Goal: Find specific page/section: Find specific page/section

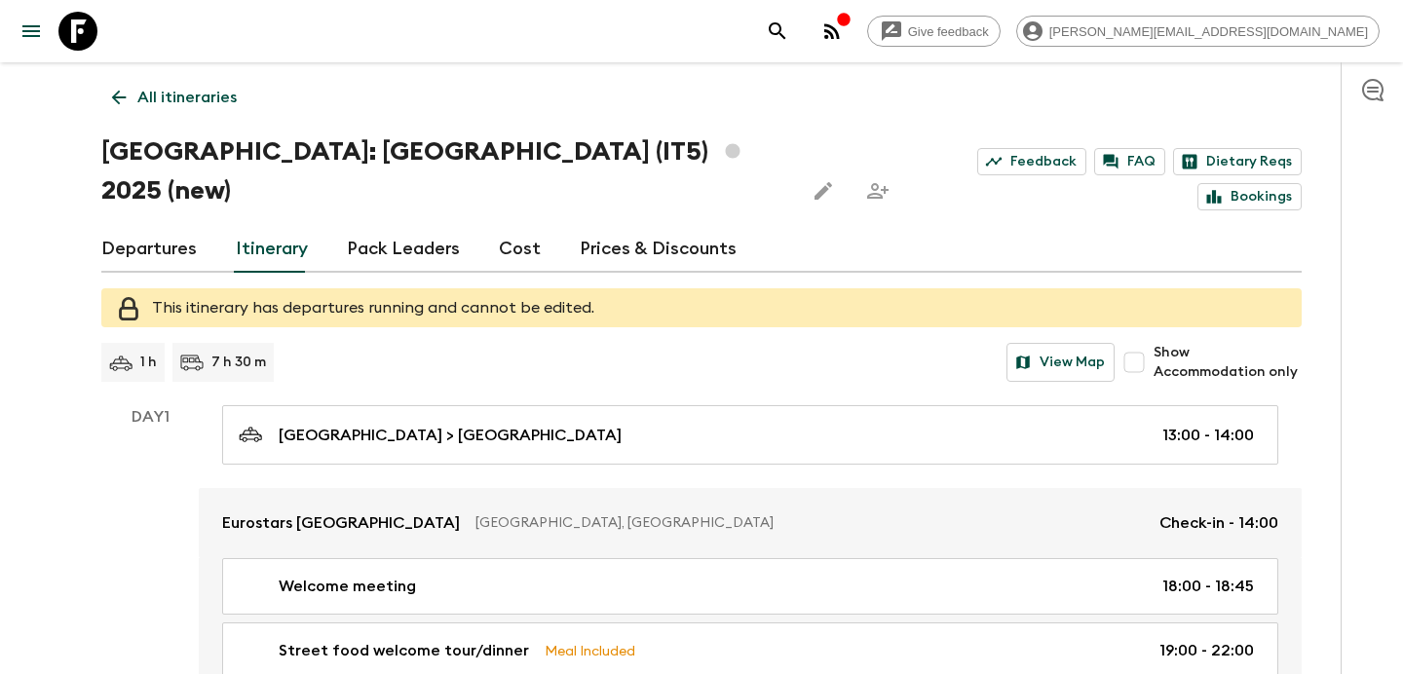
click at [174, 101] on p "All itineraries" at bounding box center [186, 97] width 99 height 23
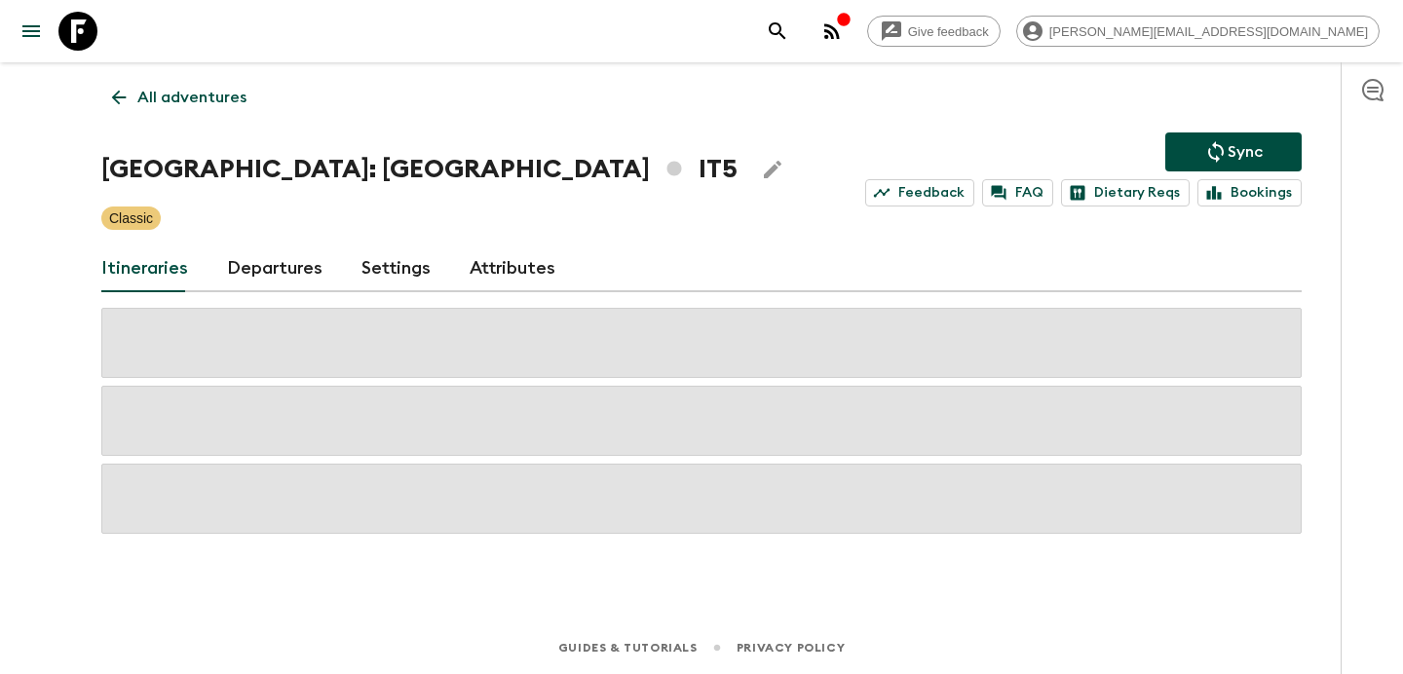
click at [174, 101] on p "All adventures" at bounding box center [191, 97] width 109 height 23
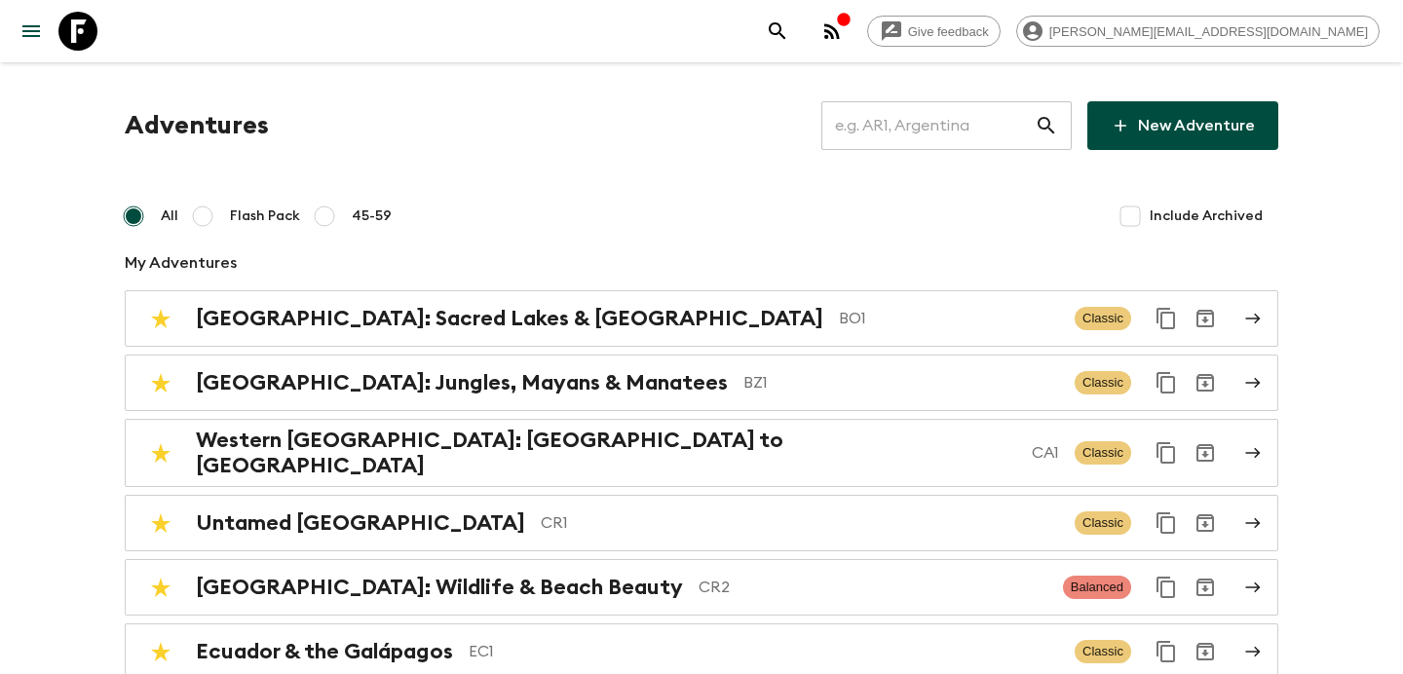
click at [944, 129] on input "text" at bounding box center [928, 125] width 213 height 55
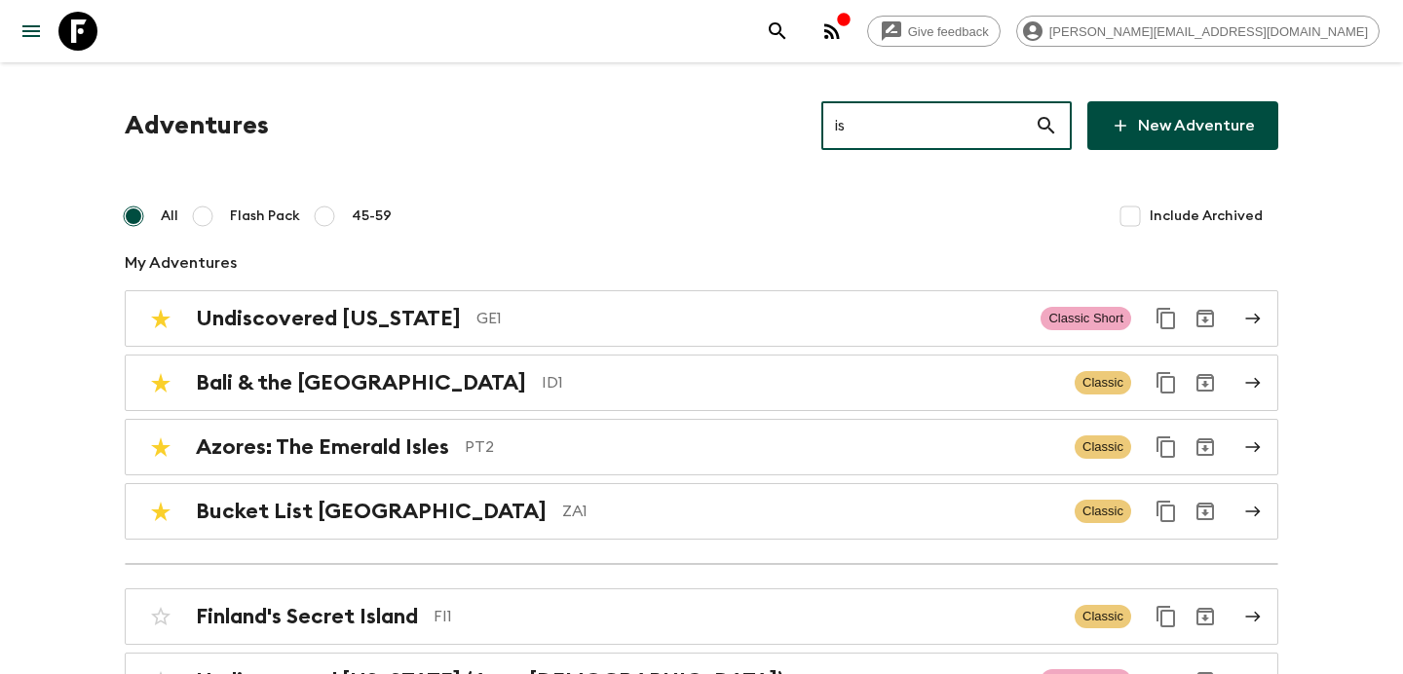
type input "is2"
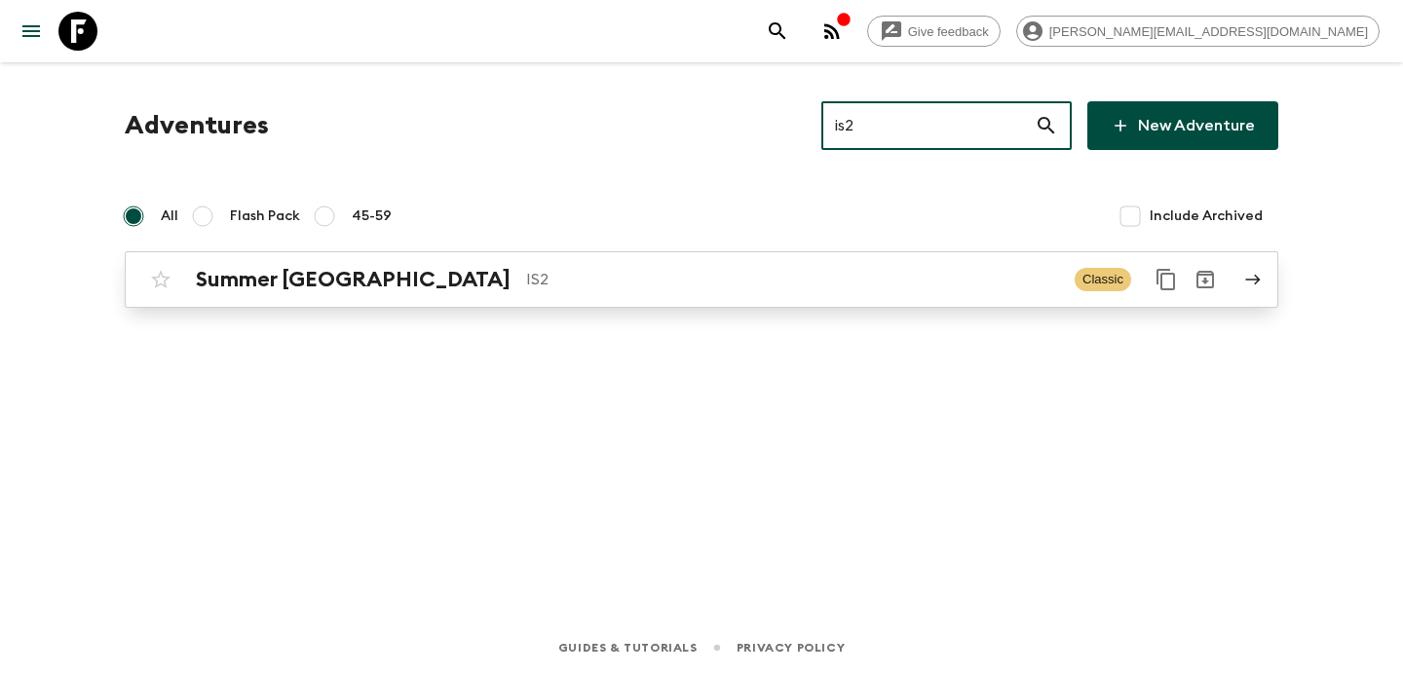
click at [604, 287] on p "IS2" at bounding box center [792, 279] width 533 height 23
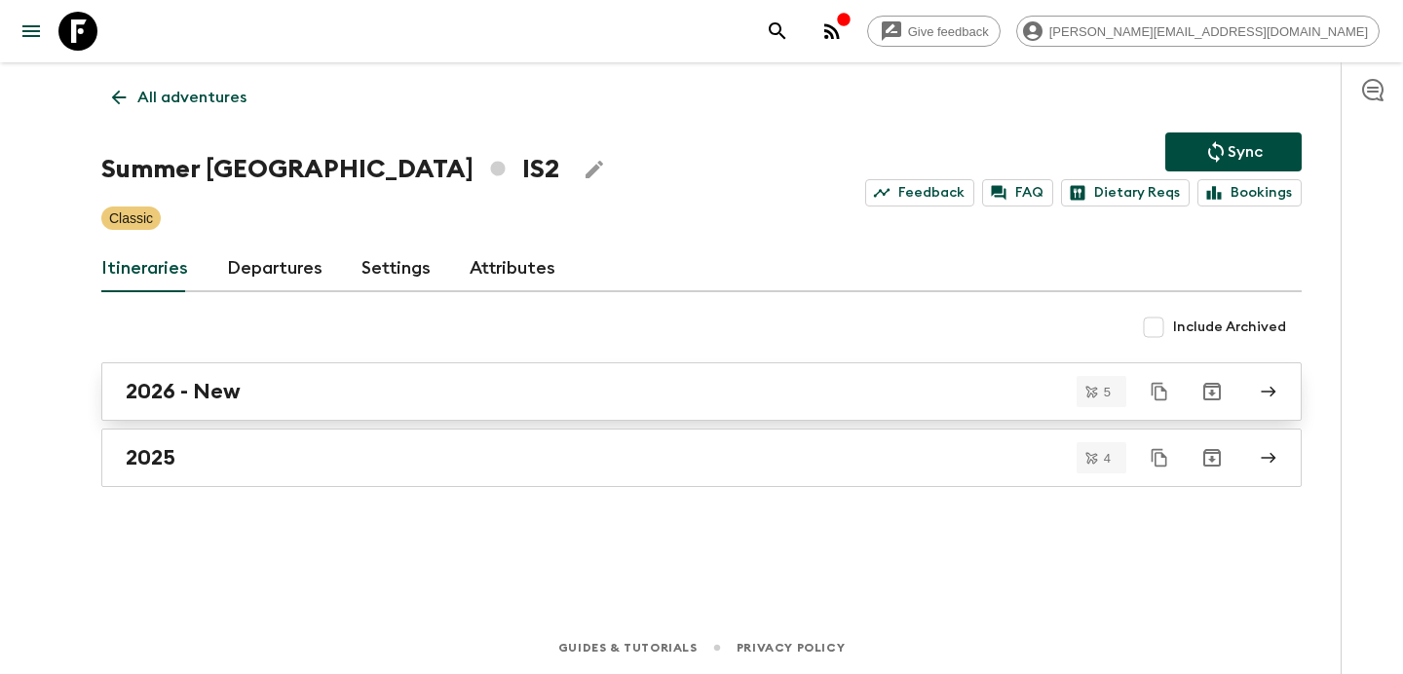
click at [474, 396] on div "2026 - New" at bounding box center [683, 391] width 1115 height 25
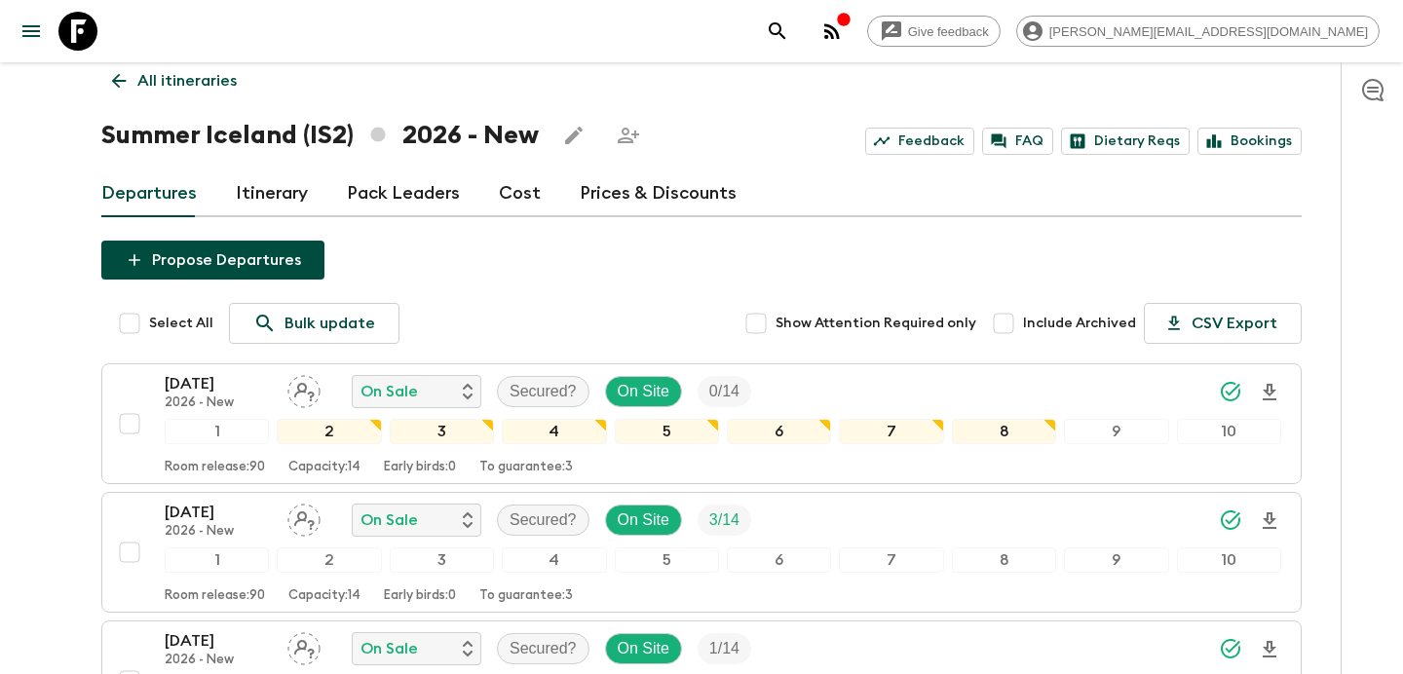
scroll to position [13, 0]
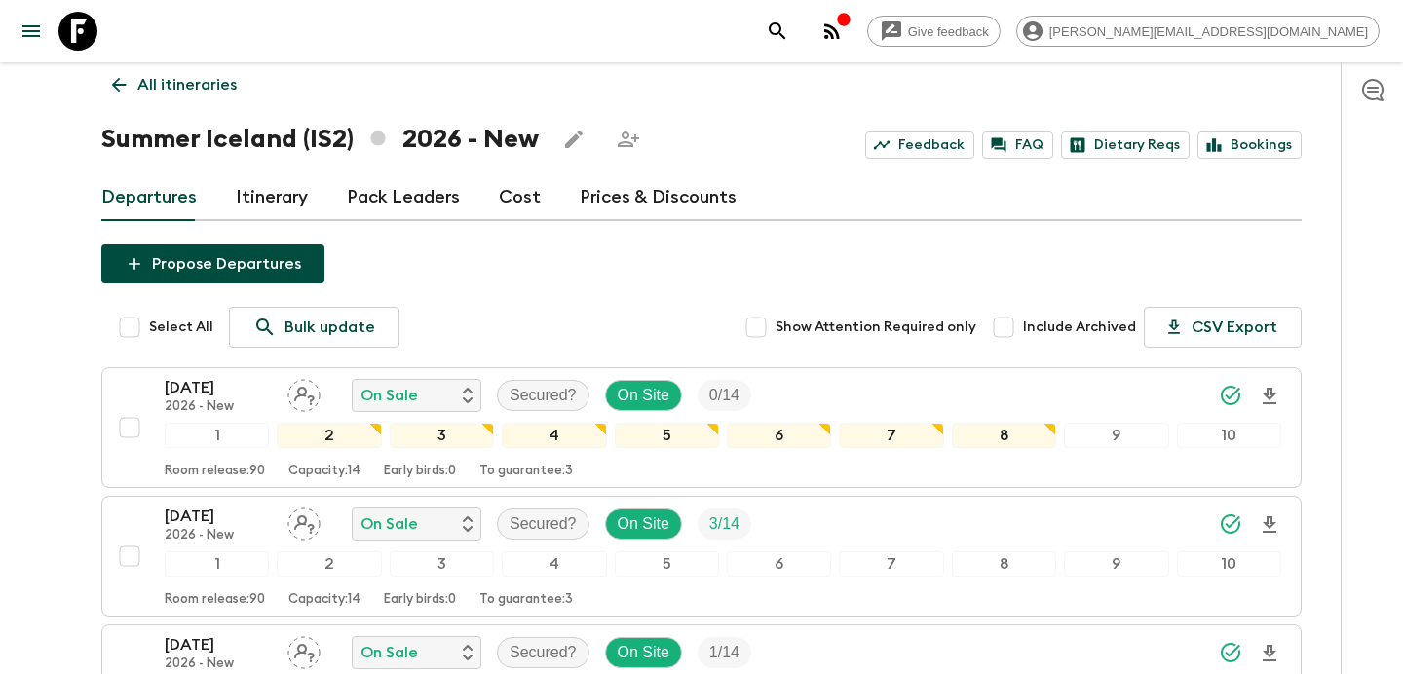
click at [844, 39] on icon "button" at bounding box center [832, 30] width 23 height 23
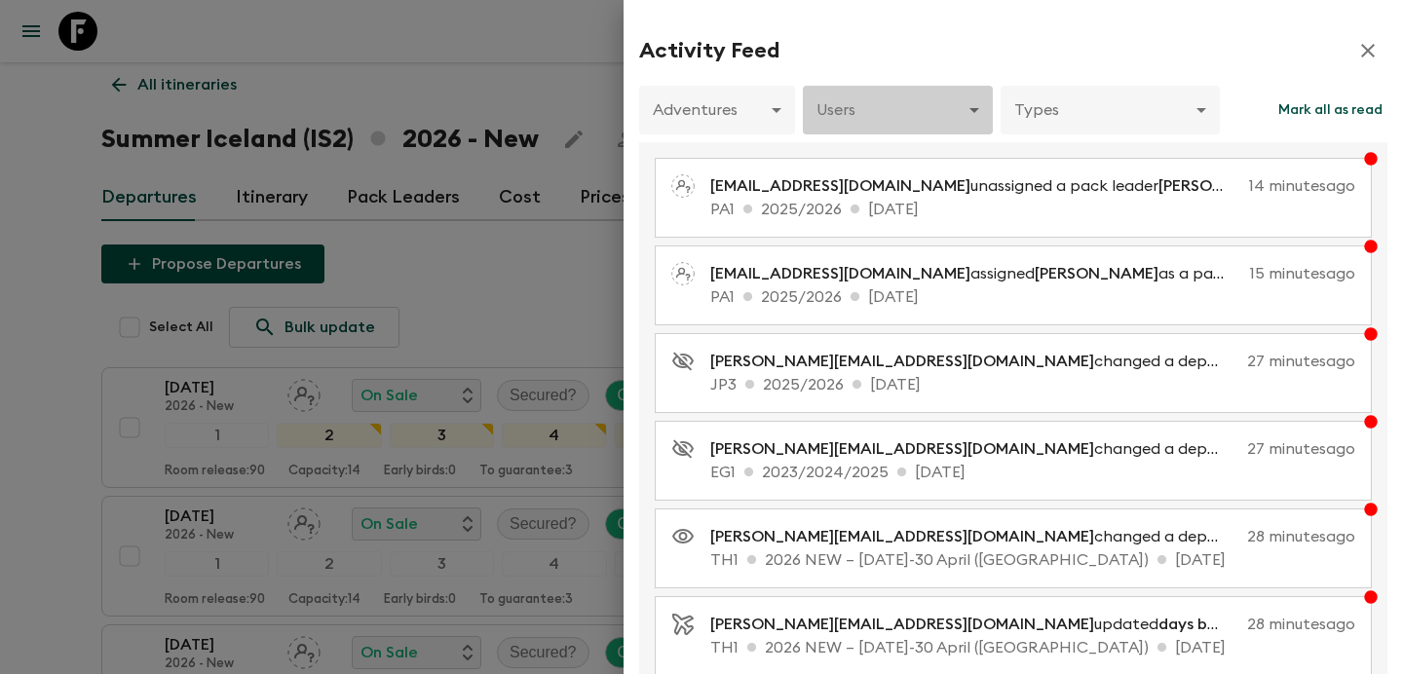
click at [934, 96] on body "Give feedback [PERSON_NAME][EMAIL_ADDRESS][DOMAIN_NAME] All itineraries Summer …" at bounding box center [701, 583] width 1403 height 1193
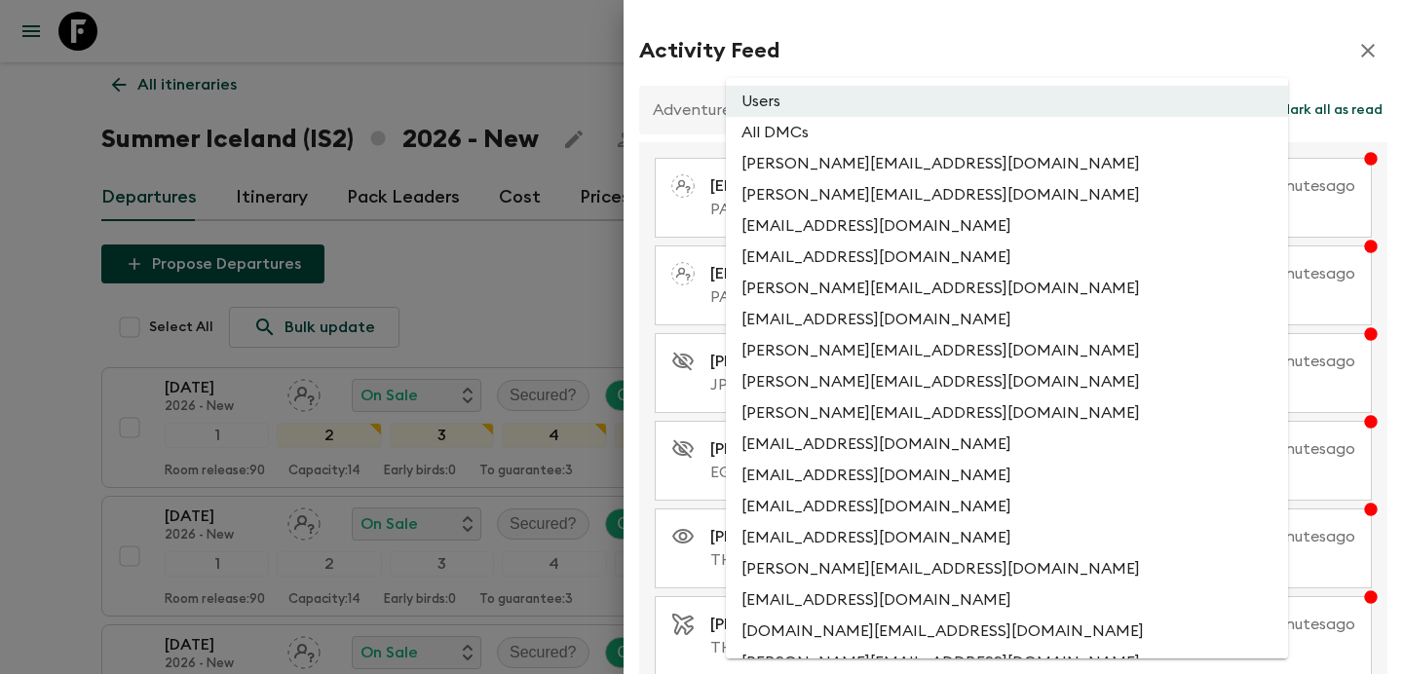
click at [912, 124] on li "All DMCs" at bounding box center [1007, 132] width 562 height 31
type input "EXTERNAL_ONLY"
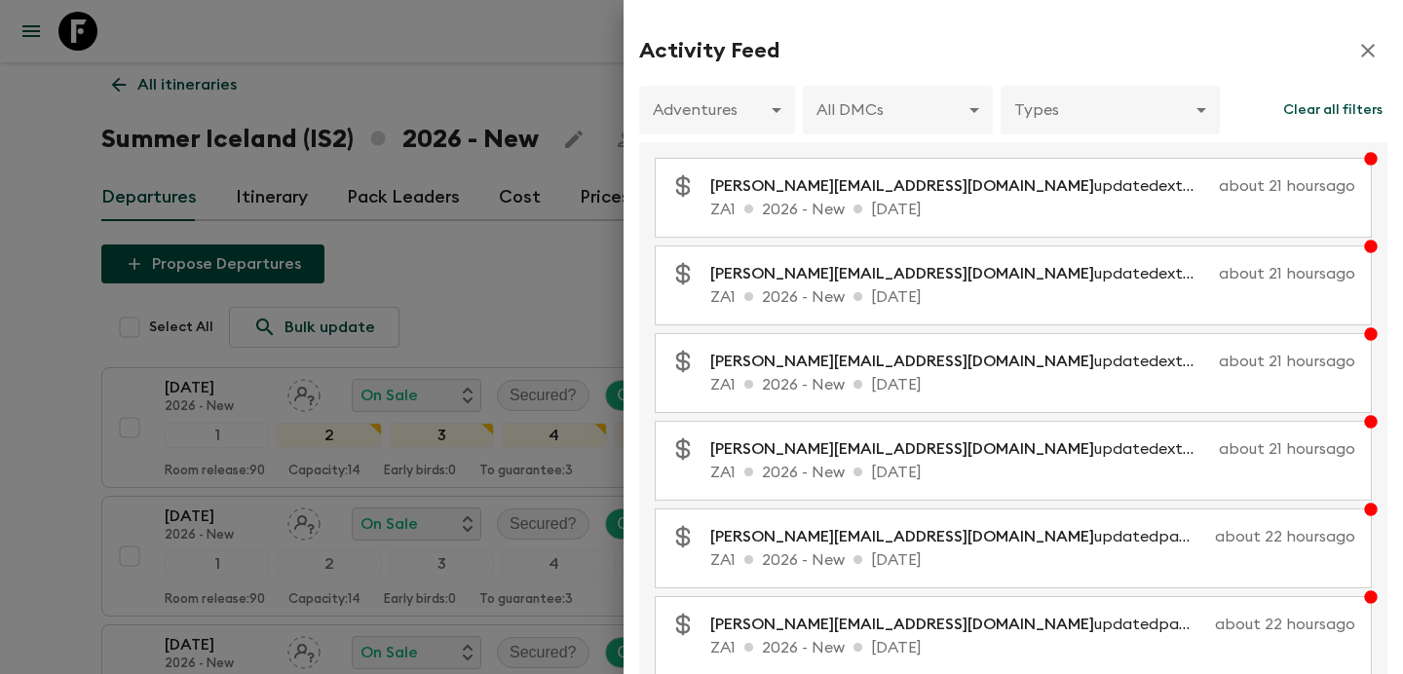
click at [525, 96] on div at bounding box center [701, 337] width 1403 height 674
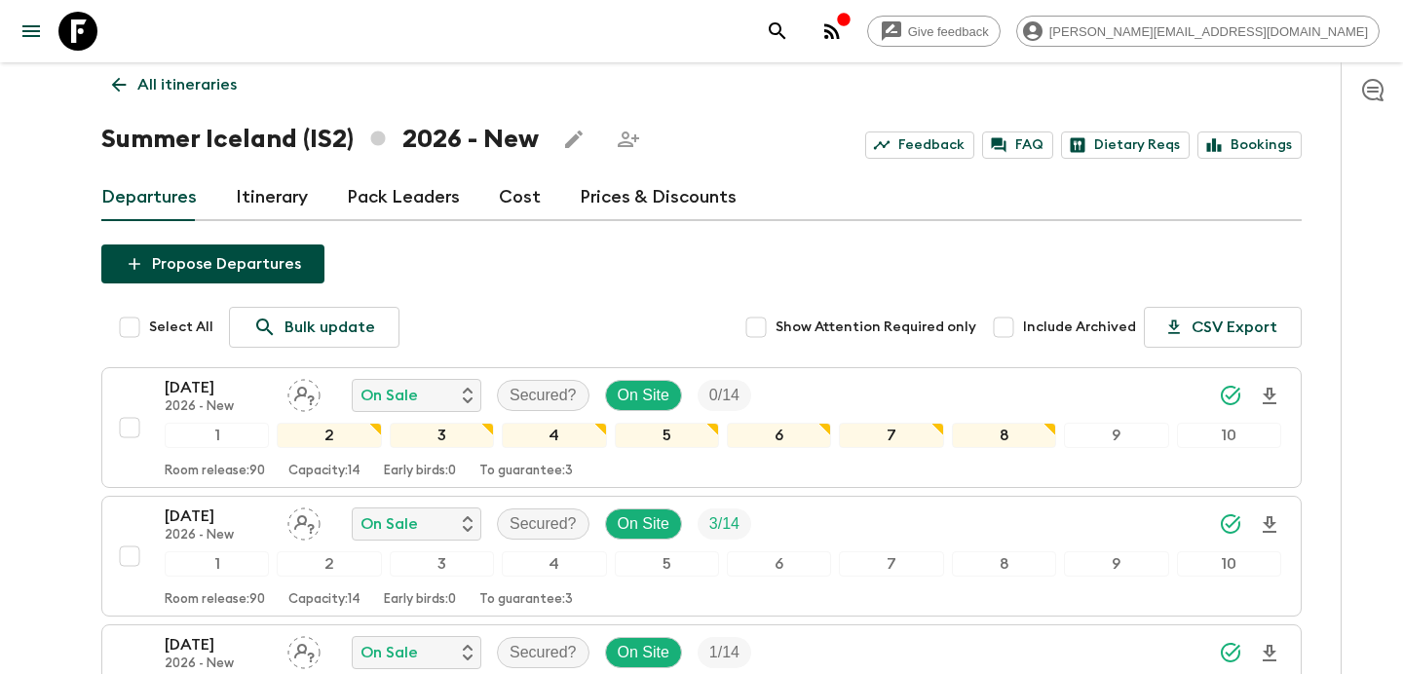
click at [225, 98] on link "All itineraries" at bounding box center [174, 84] width 146 height 39
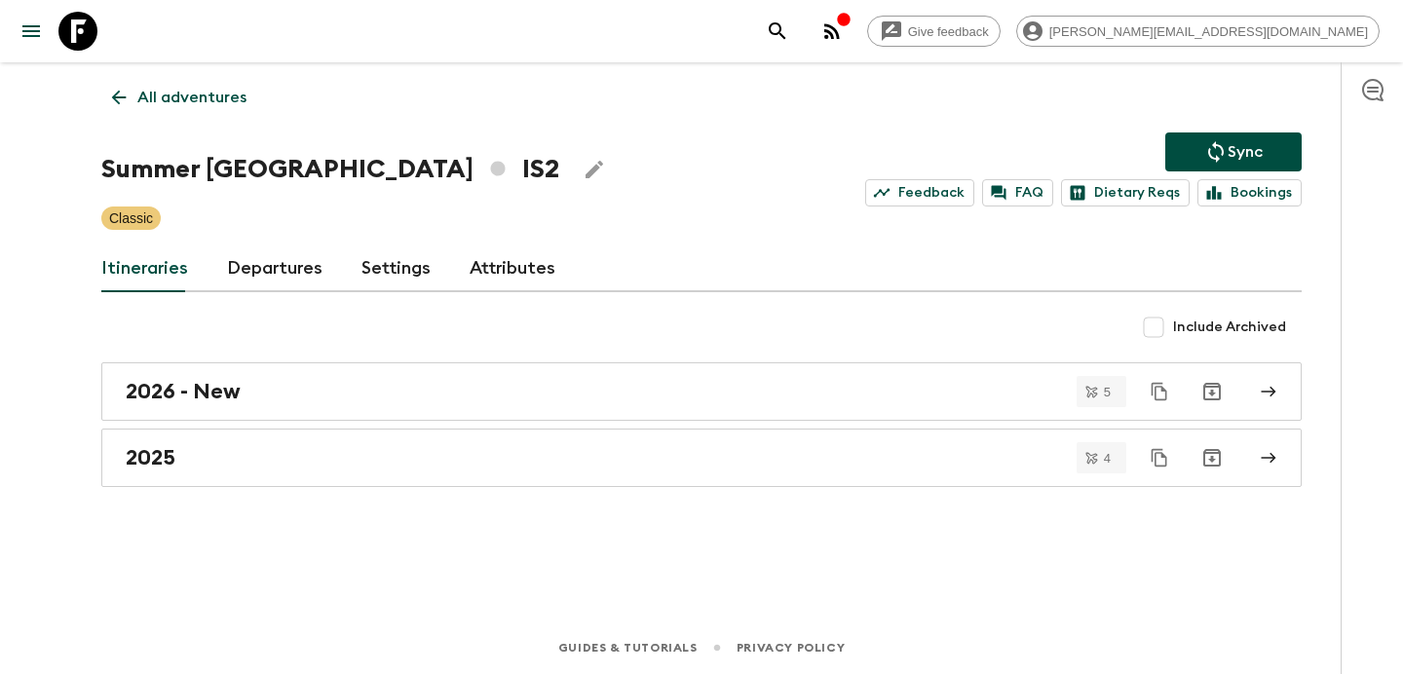
click at [225, 98] on p "All adventures" at bounding box center [191, 97] width 109 height 23
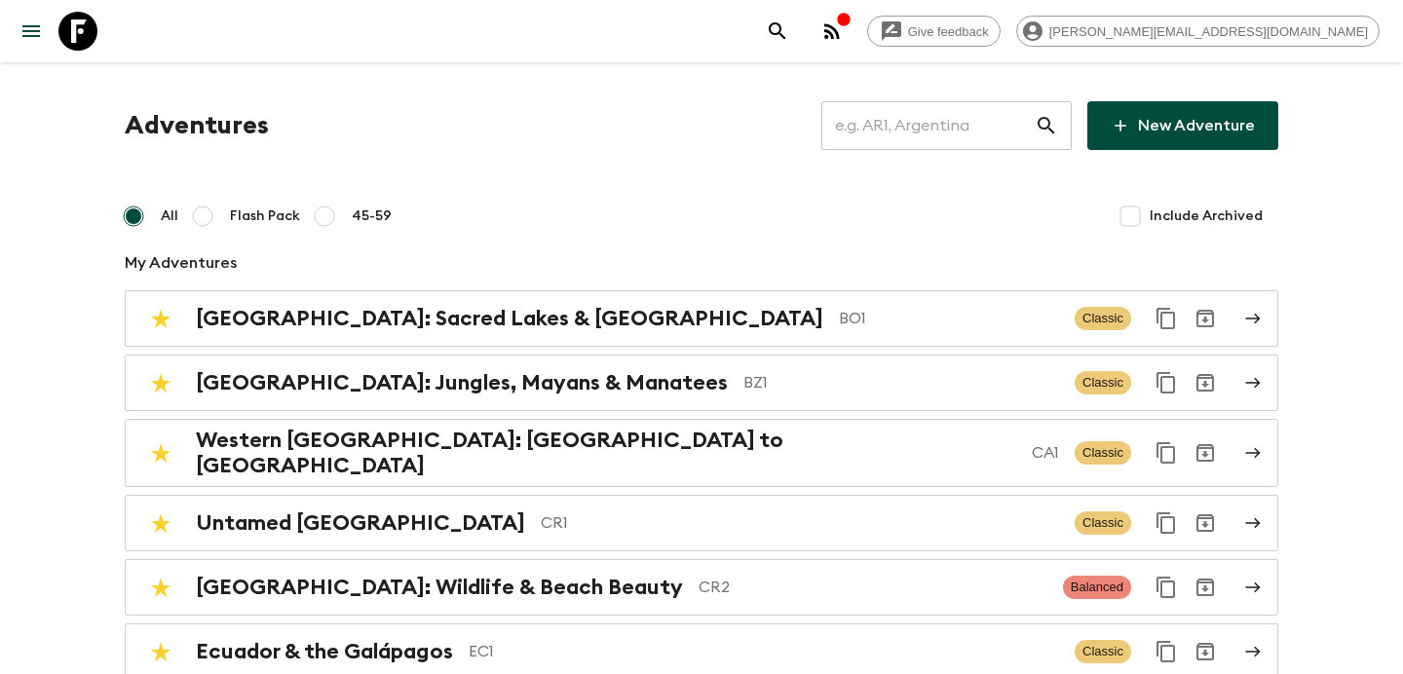
click at [938, 122] on input "text" at bounding box center [928, 125] width 213 height 55
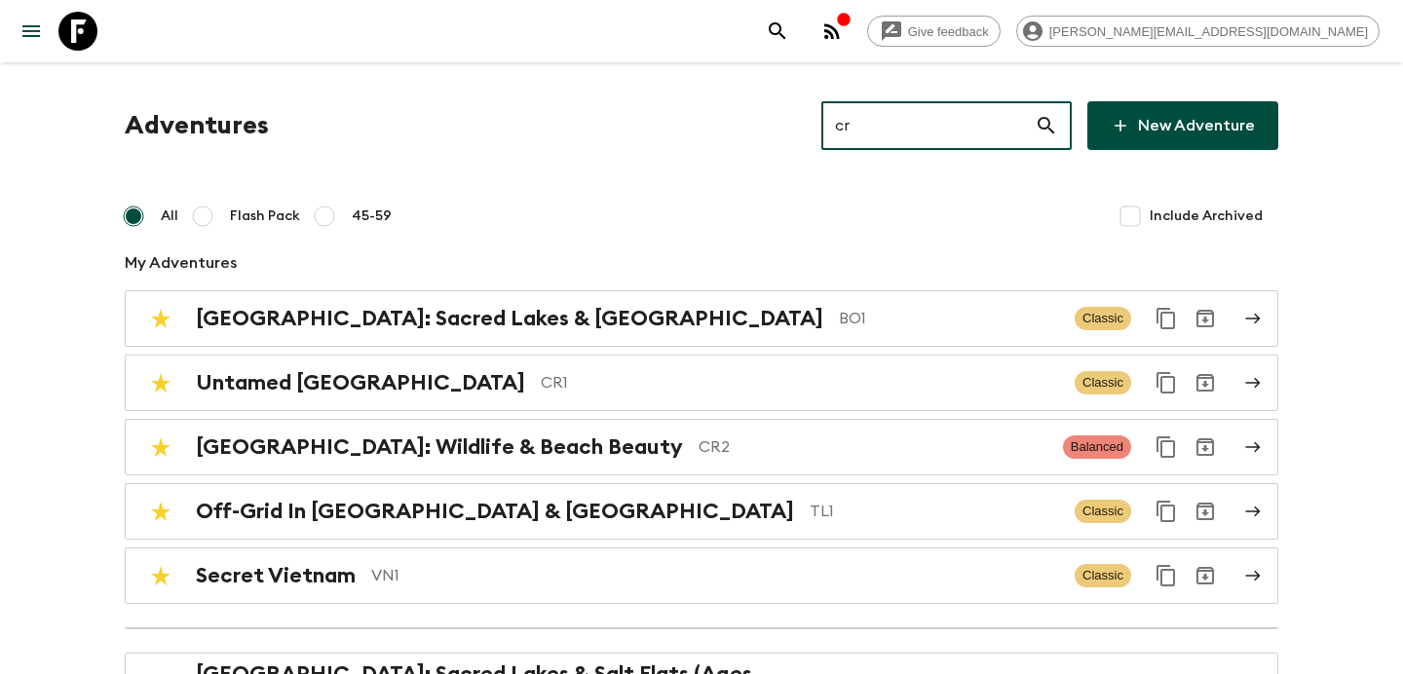
type input "cr1"
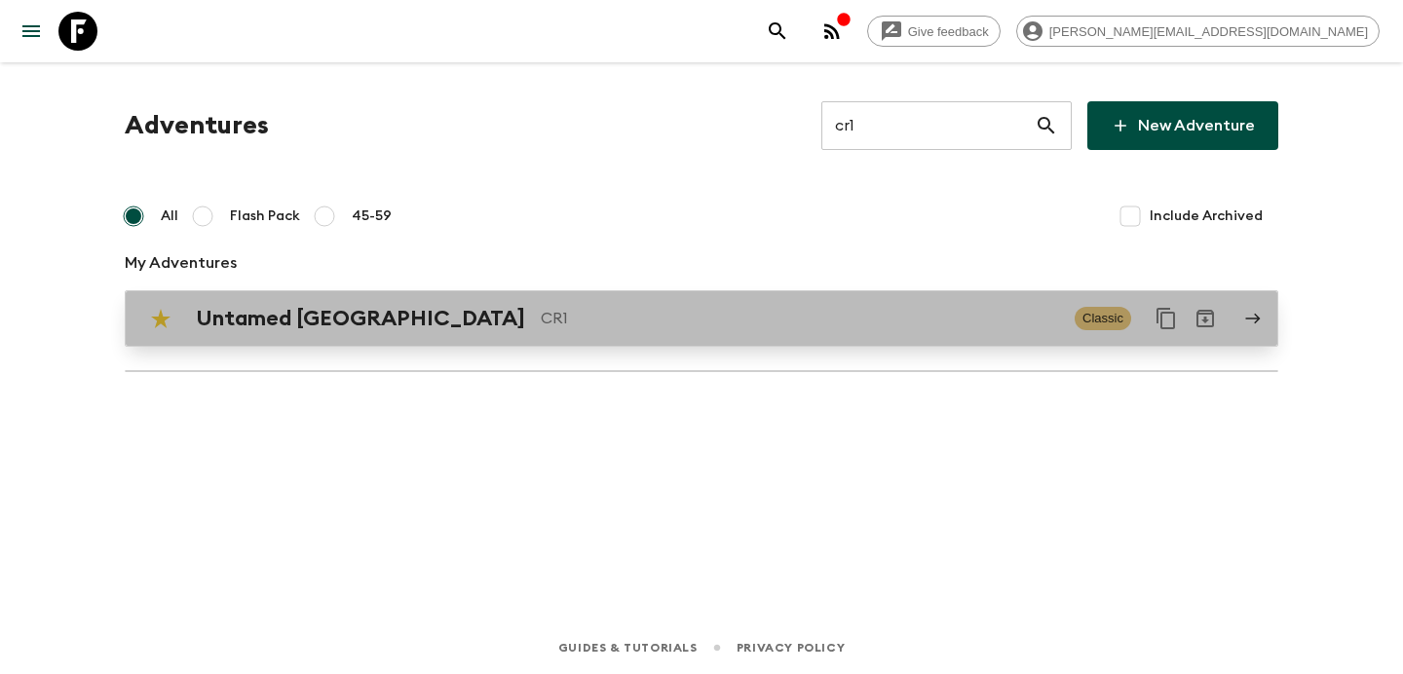
click at [704, 320] on p "CR1" at bounding box center [800, 318] width 518 height 23
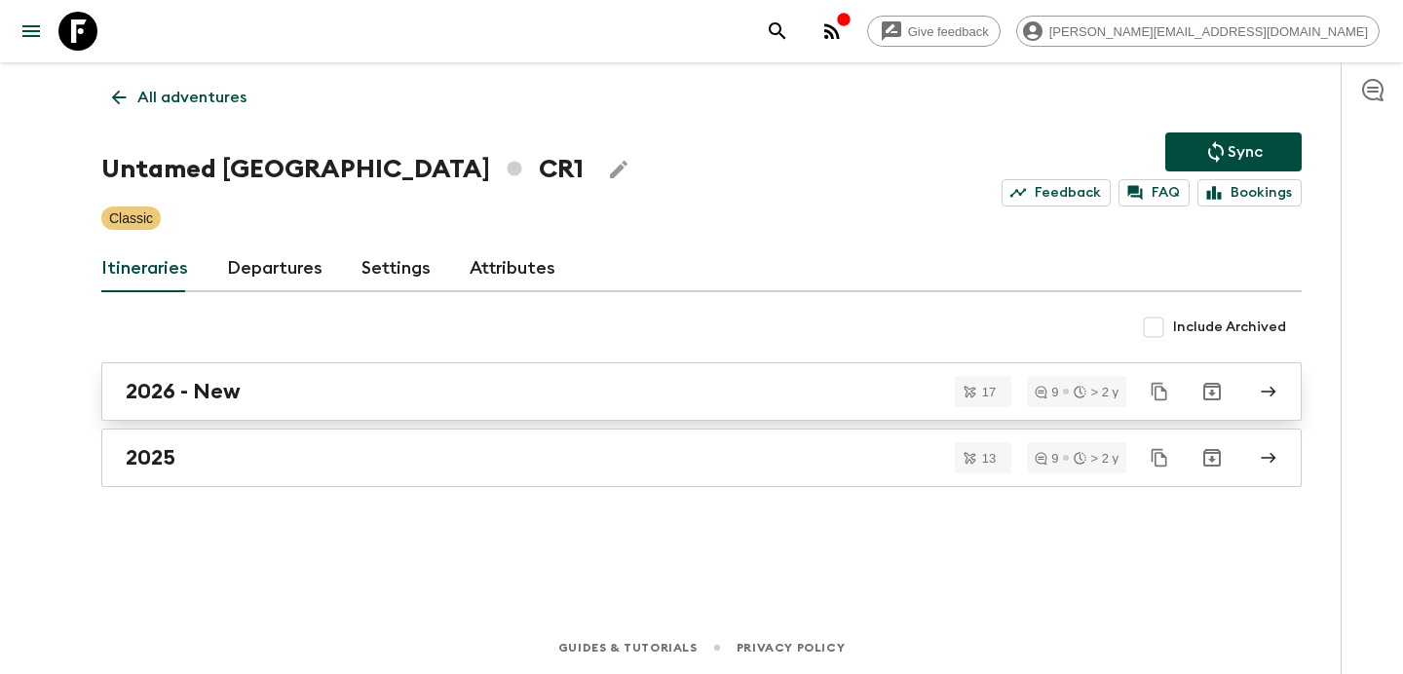
click at [679, 397] on div "2026 - New" at bounding box center [683, 391] width 1115 height 25
